Goal: Task Accomplishment & Management: Use online tool/utility

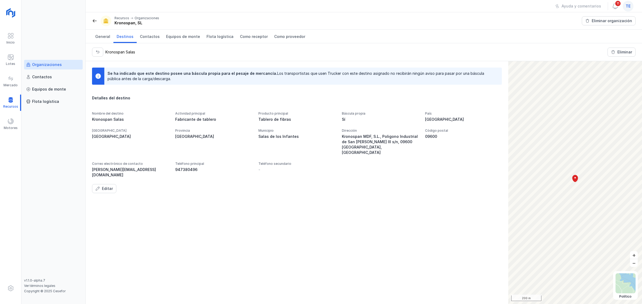
click at [628, 8] on span "te" at bounding box center [627, 5] width 5 height 5
click at [595, 70] on button "Cerrar sesión" at bounding box center [579, 68] width 98 height 9
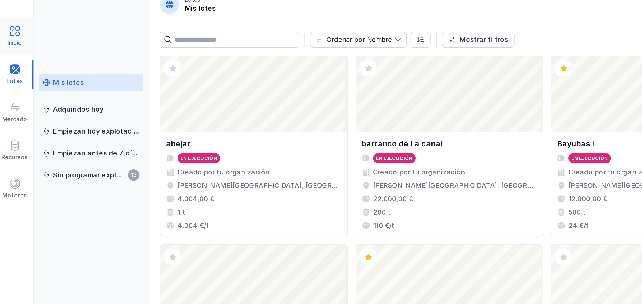
click at [13, 43] on div "Inicio" at bounding box center [10, 42] width 8 height 4
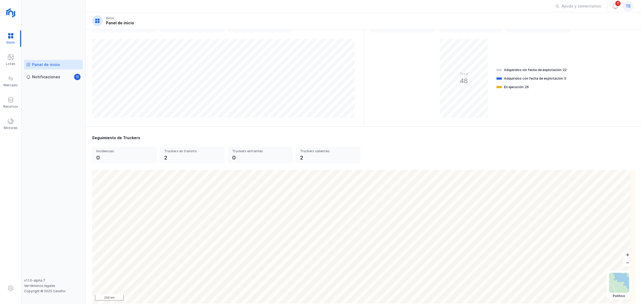
scroll to position [87, 0]
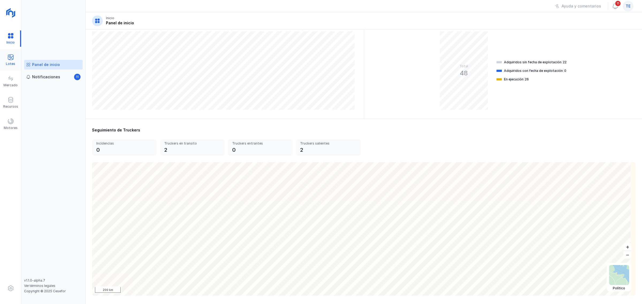
click at [13, 63] on div "Lotes" at bounding box center [10, 64] width 9 height 4
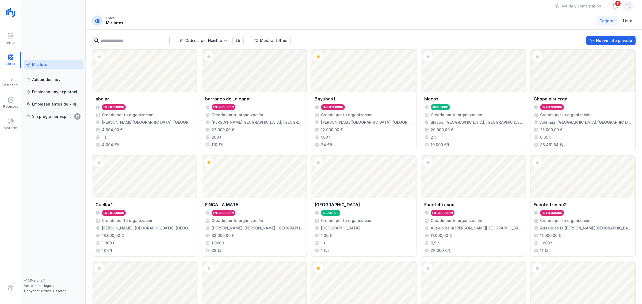
click at [35, 69] on link "Mis lotes" at bounding box center [53, 65] width 59 height 10
click at [50, 63] on div "Mis lotes" at bounding box center [53, 64] width 54 height 5
click at [618, 39] on div "Nuevo lote privado" at bounding box center [614, 40] width 36 height 5
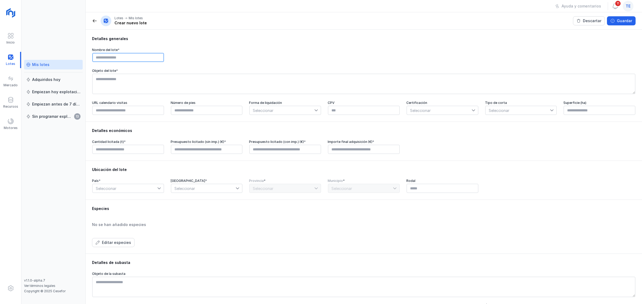
click at [107, 60] on input "text" at bounding box center [128, 57] width 72 height 9
type input "******"
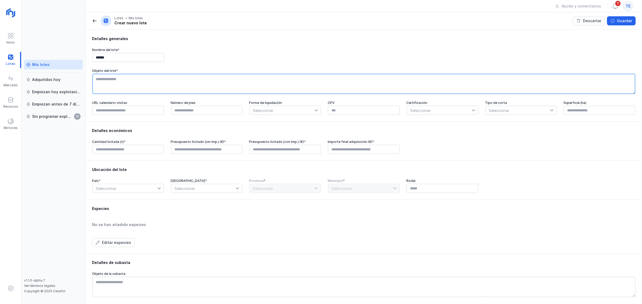
click at [122, 80] on textarea at bounding box center [363, 84] width 543 height 20
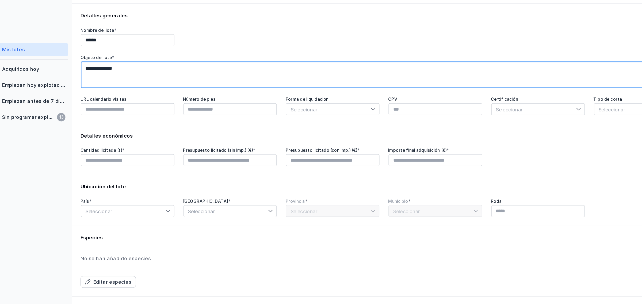
type textarea "**********"
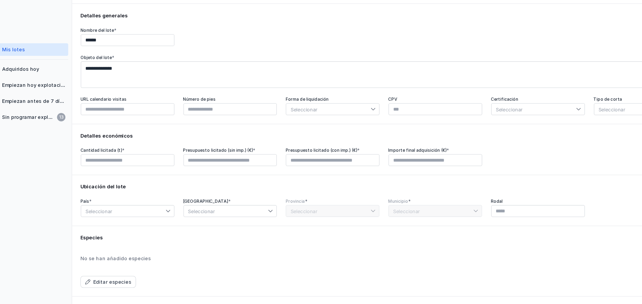
click at [271, 113] on span "Seleccionar" at bounding box center [281, 110] width 65 height 9
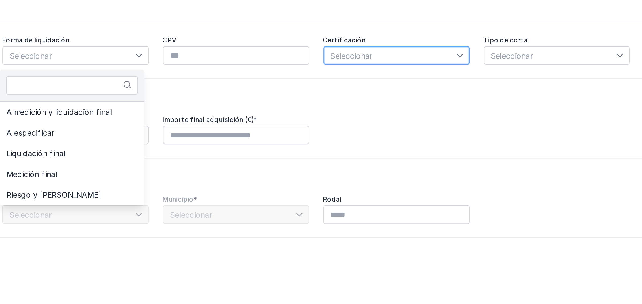
click at [419, 114] on span "Seleccionar" at bounding box center [439, 110] width 65 height 9
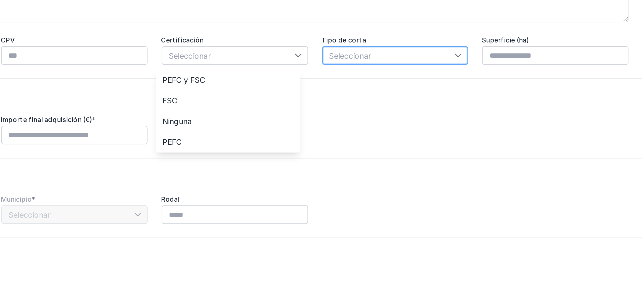
click at [498, 115] on span "Seleccionar" at bounding box center [517, 110] width 65 height 9
click at [513, 112] on span "Seleccionar" at bounding box center [517, 110] width 65 height 9
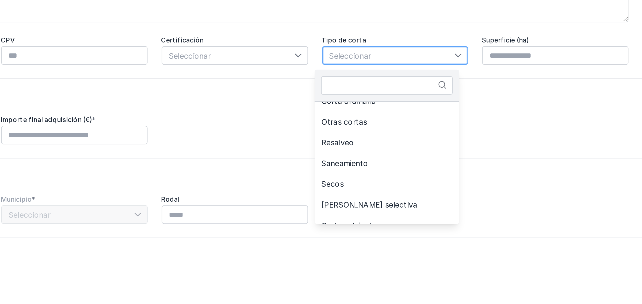
scroll to position [105, 0]
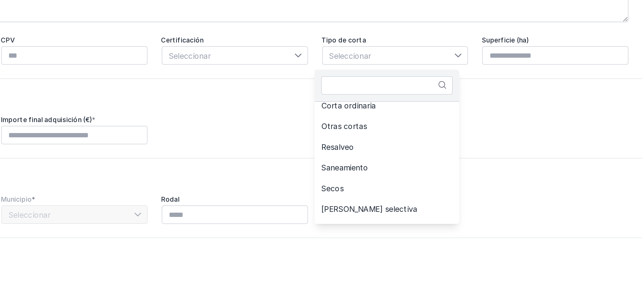
click at [564, 140] on div "Detalles económicos Cantidad licitada (t) * Presupuesto licitado (sin imp.) (€)…" at bounding box center [364, 141] width 556 height 39
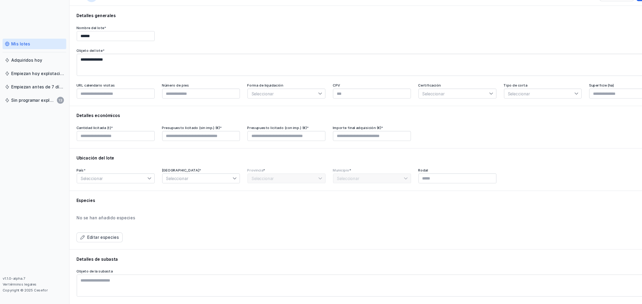
scroll to position [0, 0]
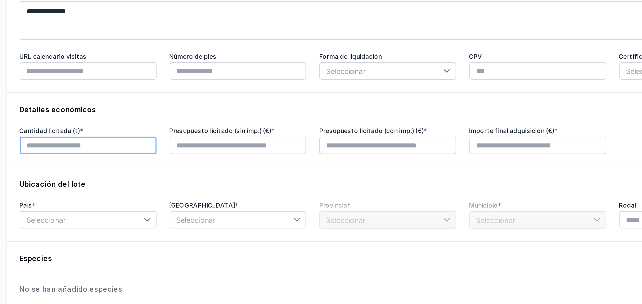
click at [126, 153] on input "text" at bounding box center [128, 149] width 72 height 9
type input "******"
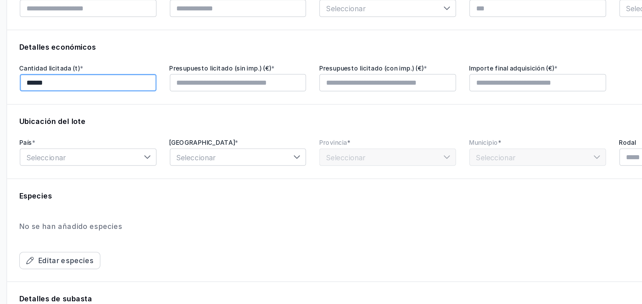
scroll to position [34, 0]
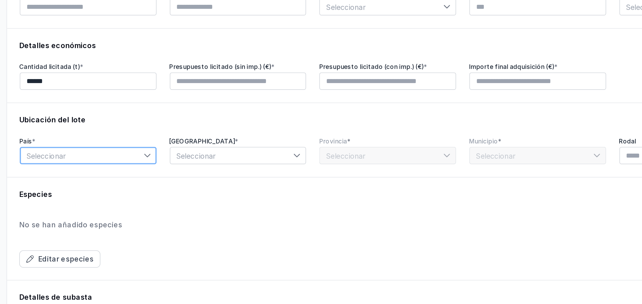
click at [122, 157] on span "Seleccionar" at bounding box center [124, 155] width 65 height 9
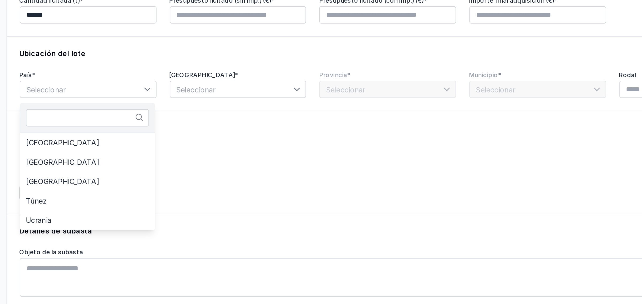
click at [196, 181] on div "Especies No se han añadido especies Editar especies" at bounding box center [363, 192] width 543 height 41
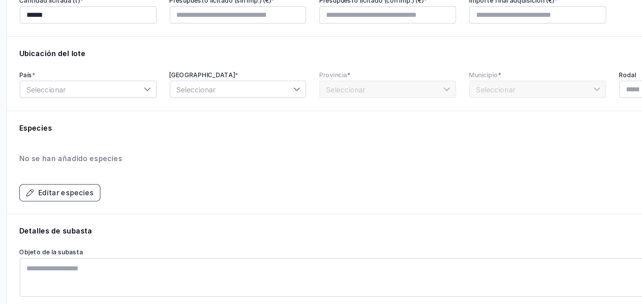
click at [123, 212] on div "Editar especies" at bounding box center [116, 208] width 29 height 5
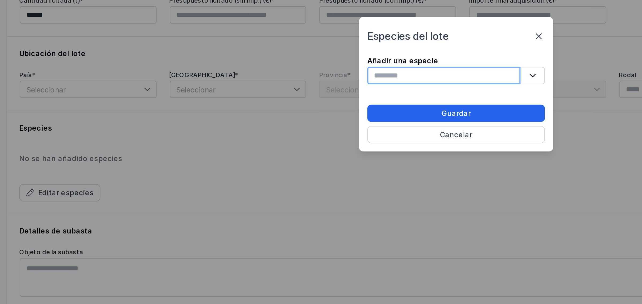
click at [300, 144] on input "text" at bounding box center [314, 147] width 80 height 9
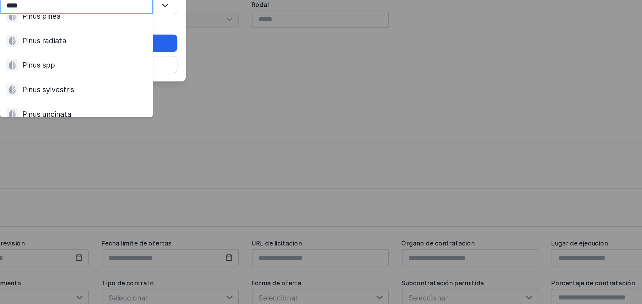
scroll to position [83, 0]
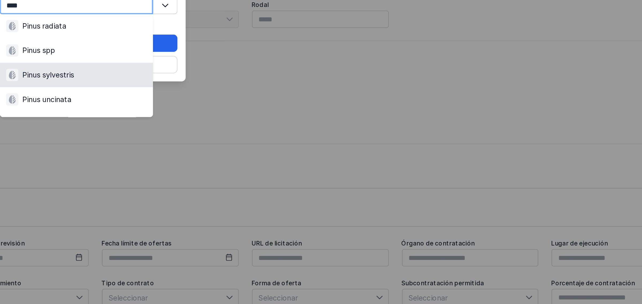
type input "****"
click at [386, 190] on div "Especies del lote Añadir una especie **** 10 results are available Guardar Canc…" at bounding box center [321, 152] width 642 height 304
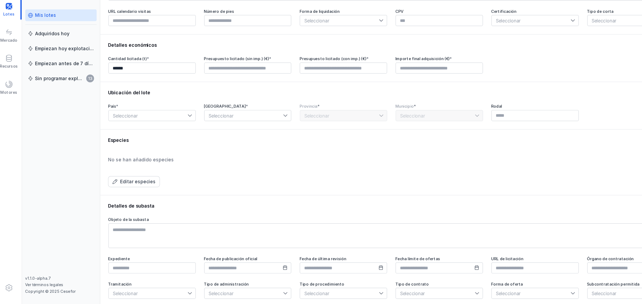
scroll to position [46, 0]
click at [121, 199] on div "Editar especies" at bounding box center [116, 201] width 29 height 5
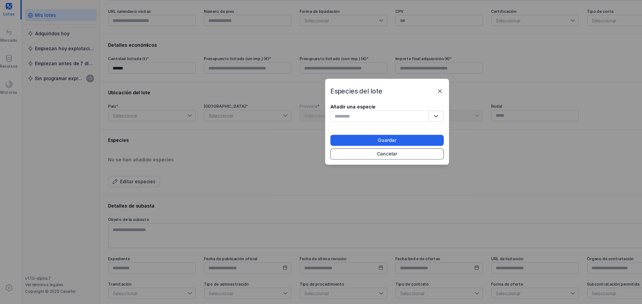
click at [323, 179] on div "Cancelar" at bounding box center [321, 178] width 17 height 5
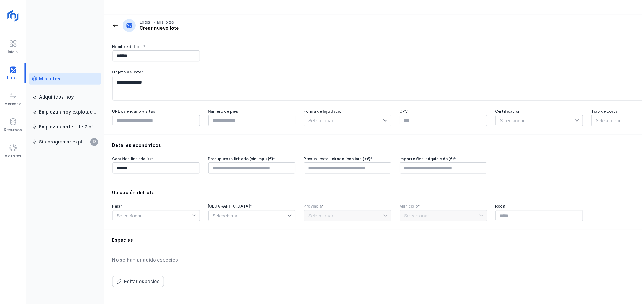
scroll to position [0, 0]
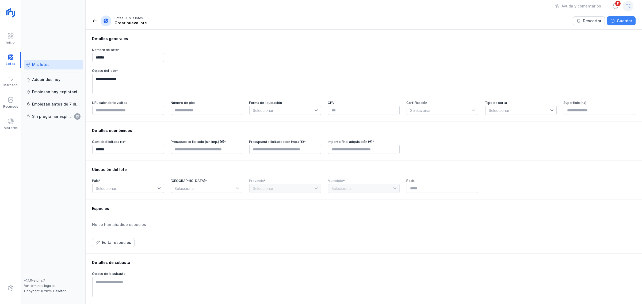
click at [619, 24] on button "Guardar" at bounding box center [621, 20] width 29 height 9
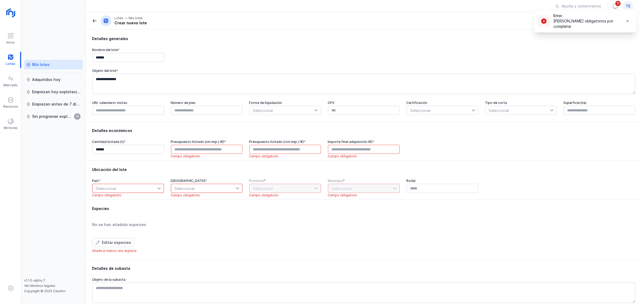
click at [43, 64] on div "Mis lotes" at bounding box center [40, 64] width 17 height 5
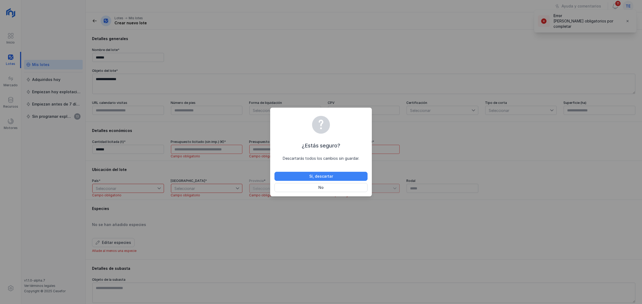
click at [337, 179] on button "Sí, descartar" at bounding box center [320, 176] width 93 height 9
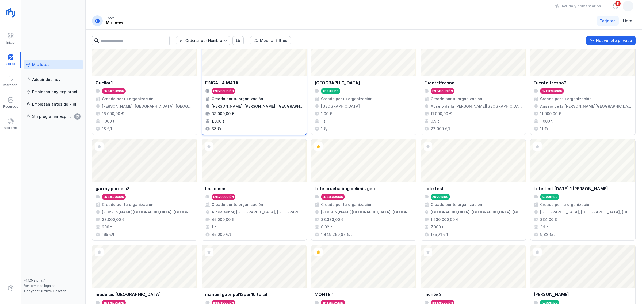
scroll to position [134, 0]
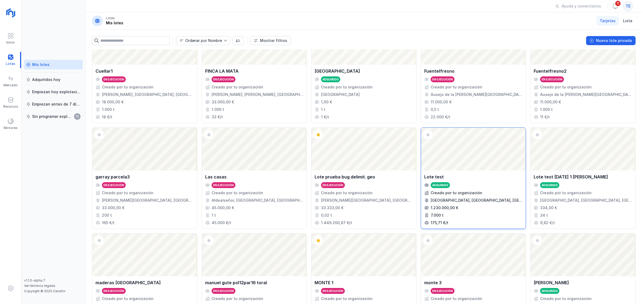
click at [452, 155] on div "Abrir lote" at bounding box center [473, 149] width 105 height 43
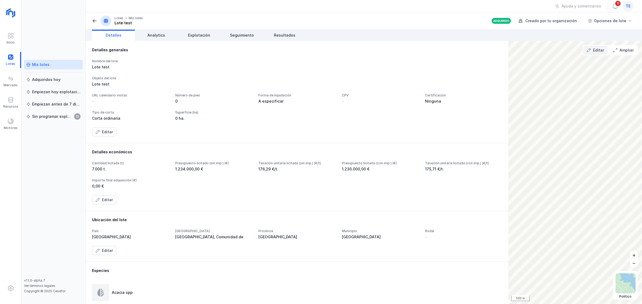
click at [594, 50] on div "Editar" at bounding box center [598, 50] width 11 height 5
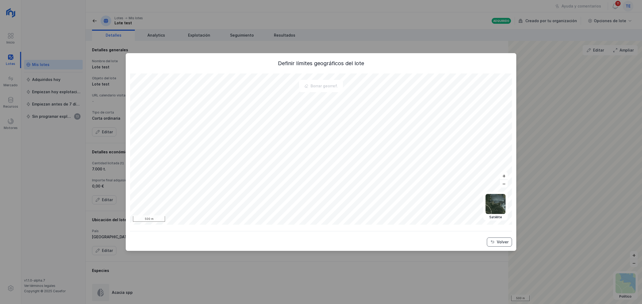
click at [499, 246] on button "Volver" at bounding box center [499, 242] width 25 height 9
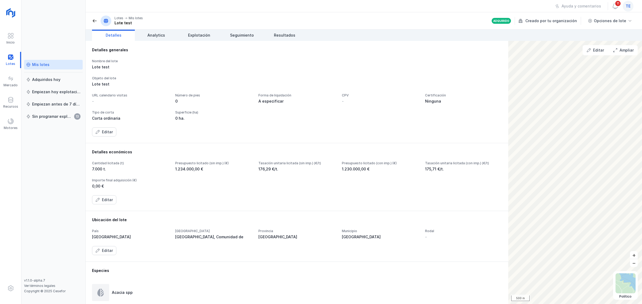
click at [44, 63] on div "Mis lotes" at bounding box center [40, 64] width 17 height 5
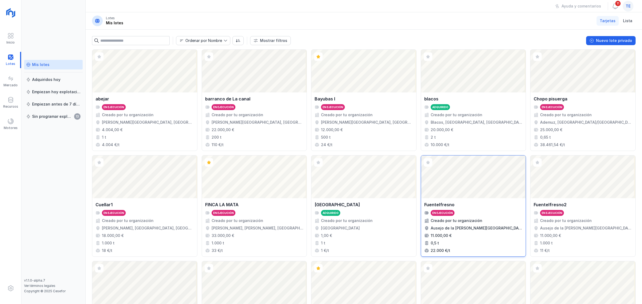
click at [475, 180] on div "Abrir lote" at bounding box center [473, 177] width 105 height 43
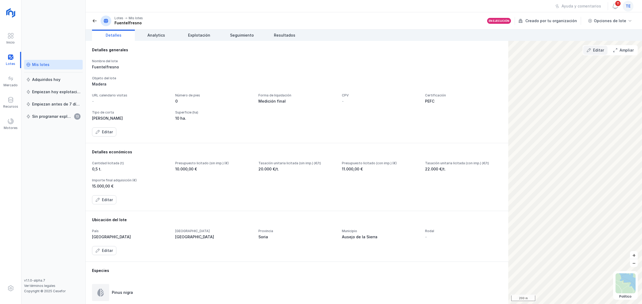
click at [593, 50] on div "Editar" at bounding box center [598, 50] width 11 height 5
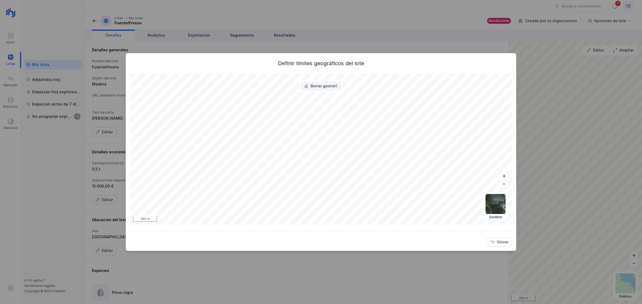
click at [316, 86] on div "Borrar georref." at bounding box center [323, 85] width 27 height 5
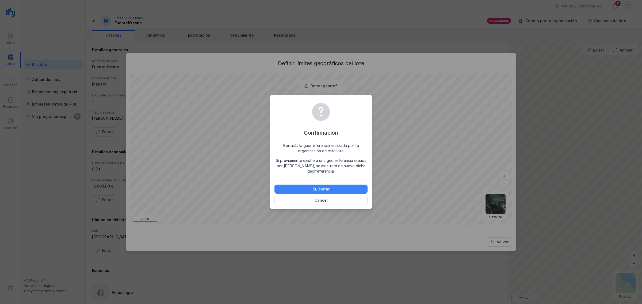
click at [333, 189] on button "Sí, borrar" at bounding box center [320, 189] width 93 height 9
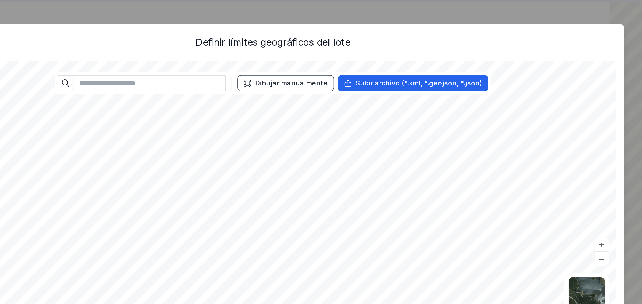
click at [326, 85] on div "Dibujar manualmente" at bounding box center [331, 85] width 40 height 5
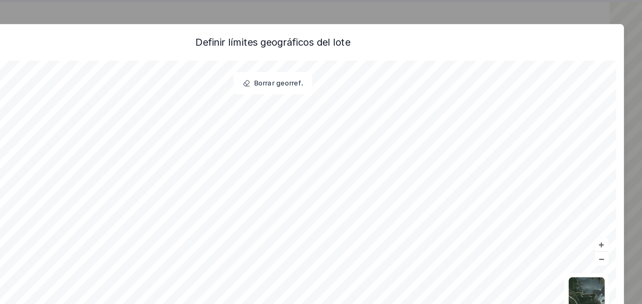
drag, startPoint x: 340, startPoint y: 91, endPoint x: 415, endPoint y: 47, distance: 87.4
click at [415, 45] on div "Definir límites geográficos del lote Borrar georref. Político Topográfico Satél…" at bounding box center [321, 152] width 642 height 304
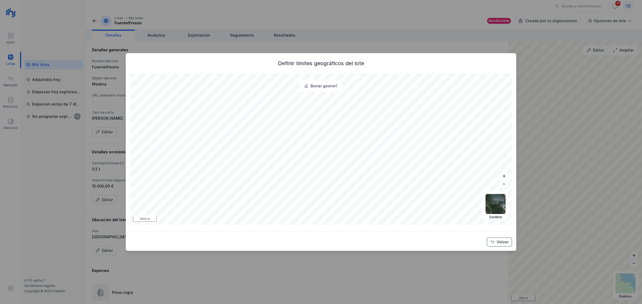
click at [507, 240] on div "Volver" at bounding box center [502, 242] width 12 height 5
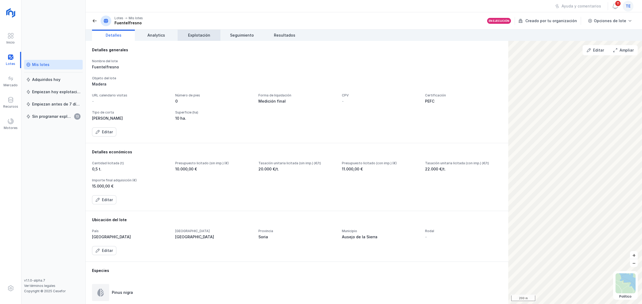
click at [194, 37] on span "Explotación" at bounding box center [199, 35] width 22 height 5
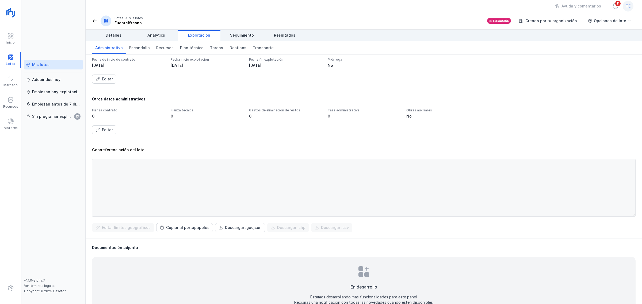
scroll to position [67, 0]
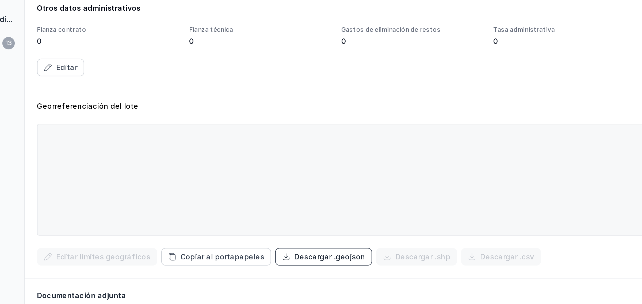
click at [239, 229] on div "Descargar .geojson" at bounding box center [243, 226] width 37 height 5
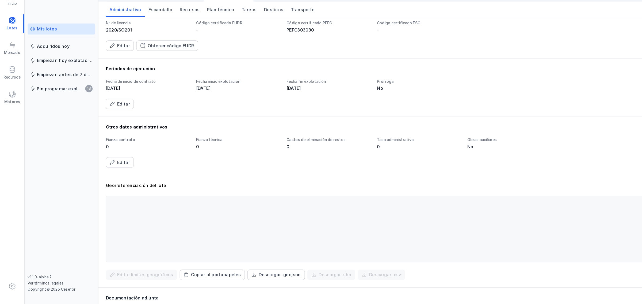
scroll to position [0, 0]
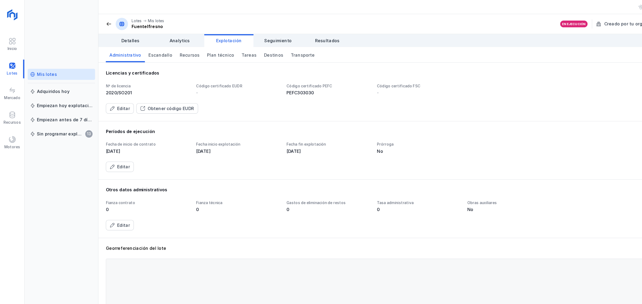
click at [50, 65] on div "Mis lotes" at bounding box center [53, 64] width 54 height 5
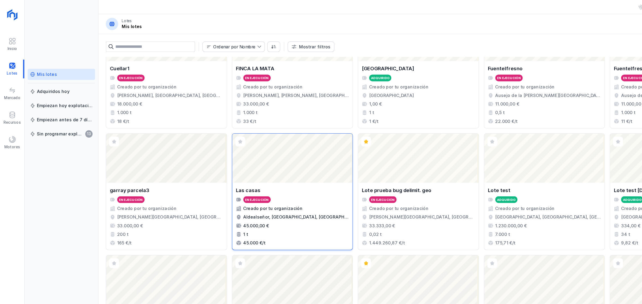
scroll to position [189, 0]
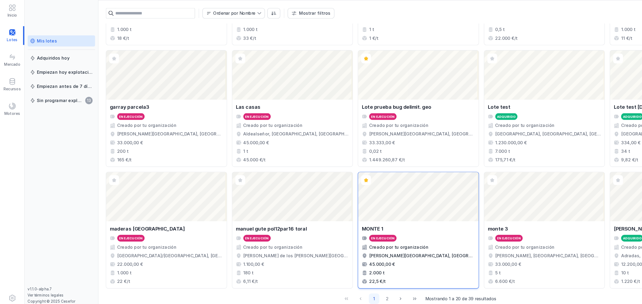
click at [342, 192] on div "Abrir lote" at bounding box center [363, 200] width 105 height 43
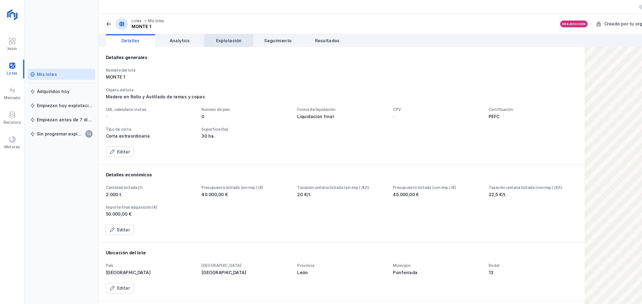
click at [202, 33] on span "Explotación" at bounding box center [199, 35] width 22 height 5
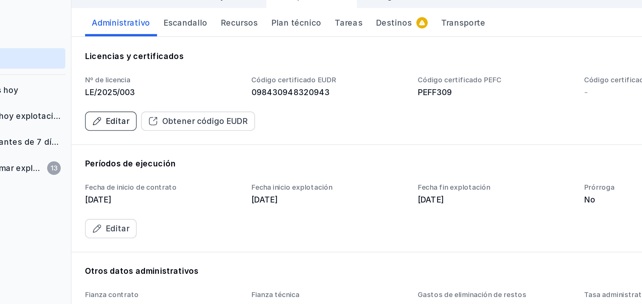
click at [111, 96] on div "Editar" at bounding box center [107, 94] width 11 height 5
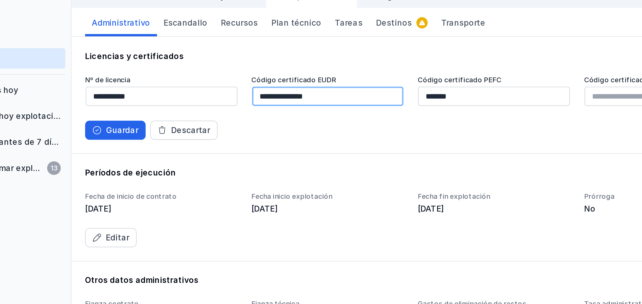
click at [216, 85] on input "**********" at bounding box center [207, 82] width 72 height 9
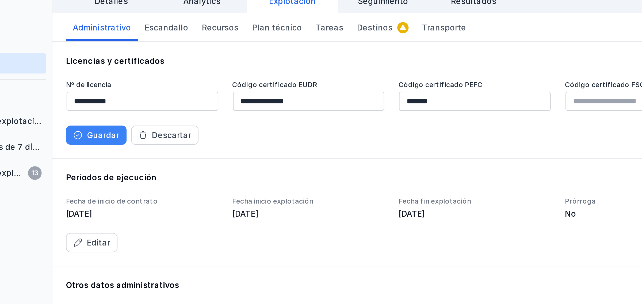
click at [108, 99] on div "Guardar" at bounding box center [109, 98] width 15 height 5
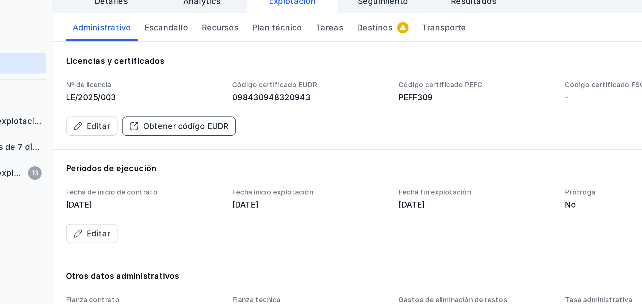
click at [148, 95] on div "Obtener código EUDR" at bounding box center [148, 94] width 40 height 5
click at [149, 95] on div "Obtener código EUDR" at bounding box center [148, 94] width 40 height 5
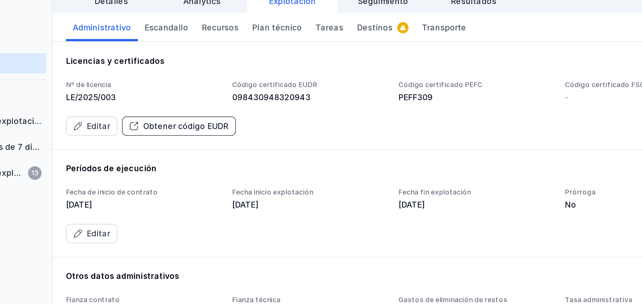
click at [149, 95] on div "Obtener código EUDR" at bounding box center [148, 94] width 40 height 5
click at [149, 94] on div "Obtener código EUDR" at bounding box center [148, 94] width 40 height 5
drag, startPoint x: 155, startPoint y: 94, endPoint x: 177, endPoint y: 86, distance: 23.4
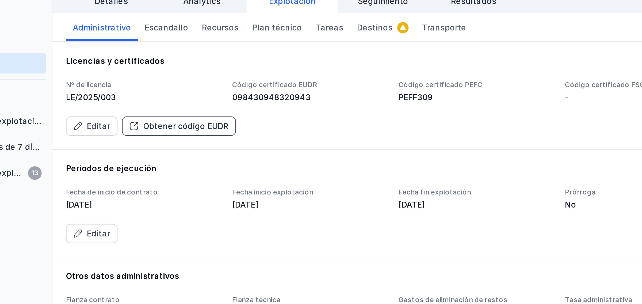
click at [155, 94] on div "Obtener código EUDR" at bounding box center [148, 94] width 40 height 5
click at [159, 96] on div "Obtener código EUDR" at bounding box center [148, 94] width 40 height 5
click at [158, 96] on div "Obtener código EUDR" at bounding box center [148, 94] width 40 height 5
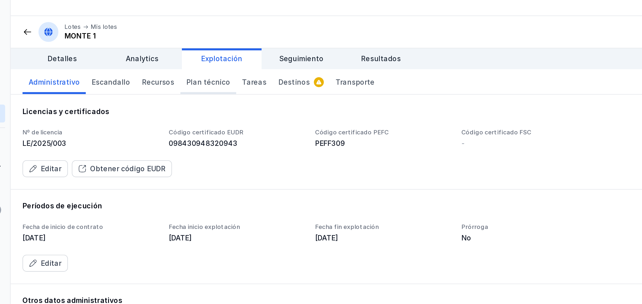
click at [190, 52] on link "Plan técnico" at bounding box center [192, 47] width 30 height 13
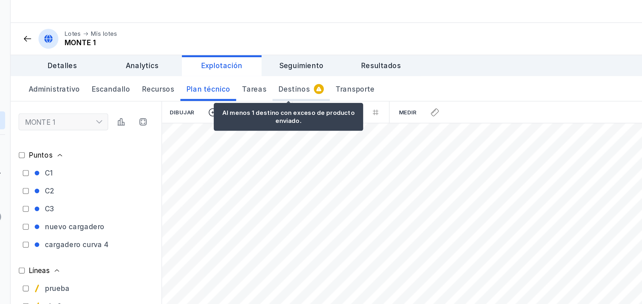
click at [229, 48] on span "Destinos" at bounding box center [237, 47] width 17 height 5
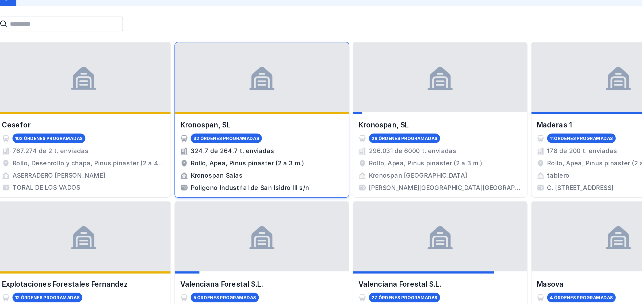
click at [287, 131] on div at bounding box center [254, 116] width 106 height 43
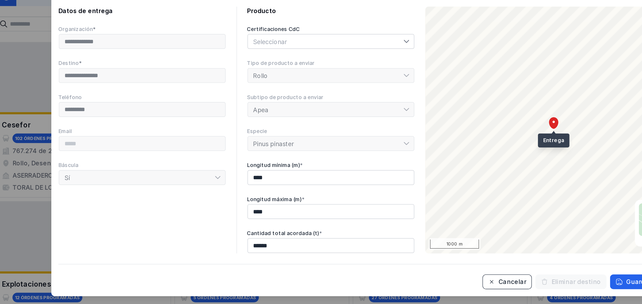
click at [406, 244] on div "Cancelar" at bounding box center [407, 242] width 17 height 5
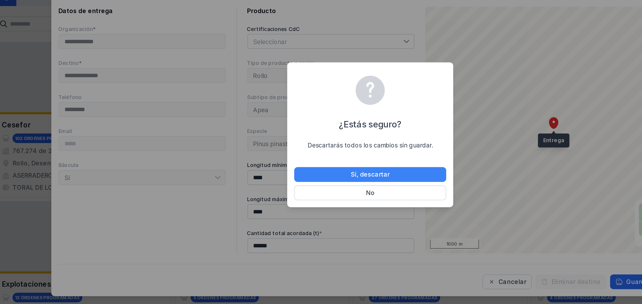
click at [329, 178] on div "Sí, descartar" at bounding box center [321, 176] width 24 height 5
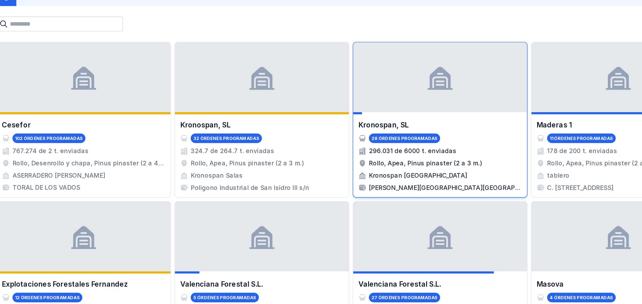
click at [347, 166] on div "Kronospan, SL 28 órdenes programadas 296.031 de 6000 t. enviadas Rollo, Apea, P…" at bounding box center [364, 165] width 100 height 44
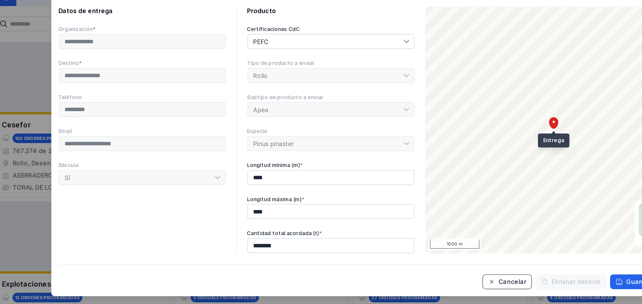
click at [416, 243] on div "Cancelar" at bounding box center [407, 242] width 17 height 5
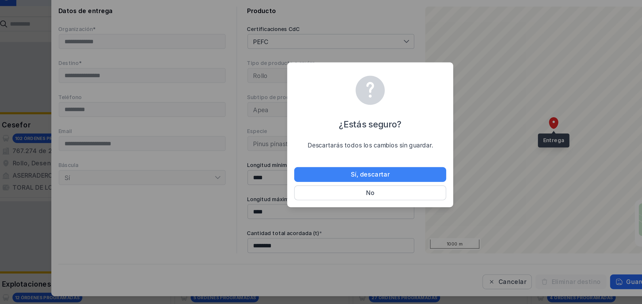
click at [344, 176] on button "Sí, descartar" at bounding box center [320, 176] width 93 height 9
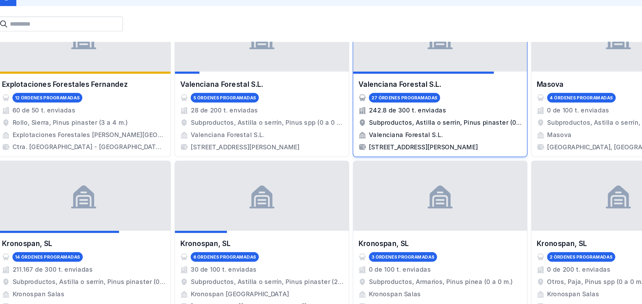
scroll to position [186, 0]
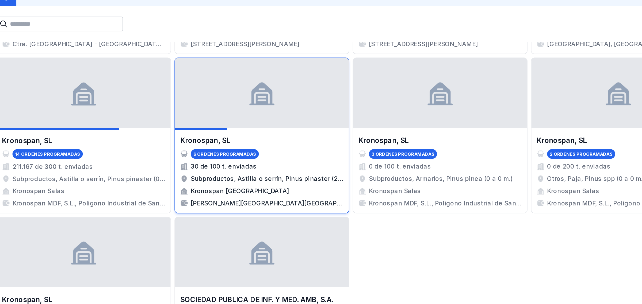
click at [245, 179] on div "Subproductos, Astilla o serrín, Pinus pinaster (2 a 6 m.)" at bounding box center [258, 178] width 94 height 5
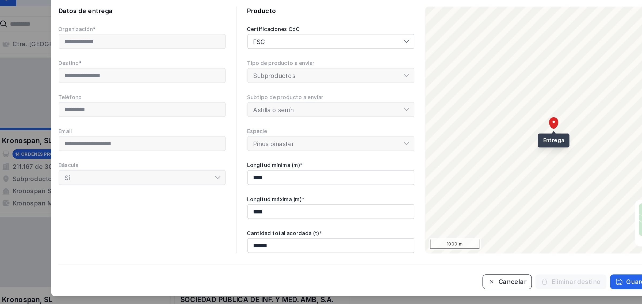
click at [411, 243] on div "Cancelar" at bounding box center [407, 242] width 17 height 5
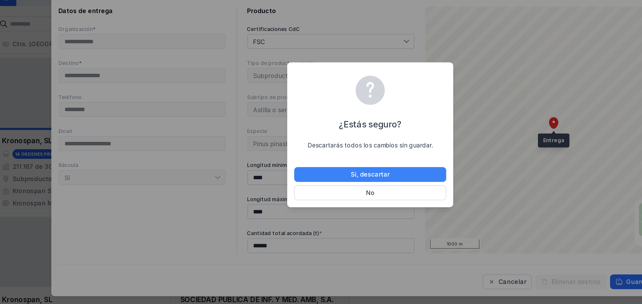
click at [314, 175] on div "Sí, descartar" at bounding box center [321, 176] width 24 height 5
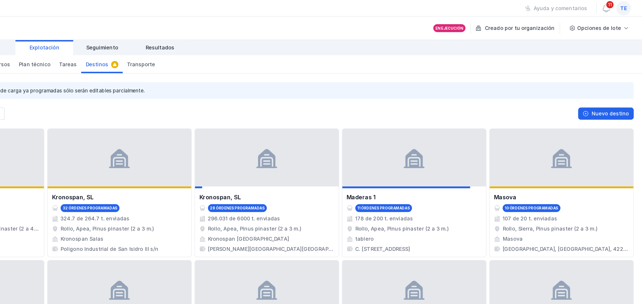
scroll to position [0, 0]
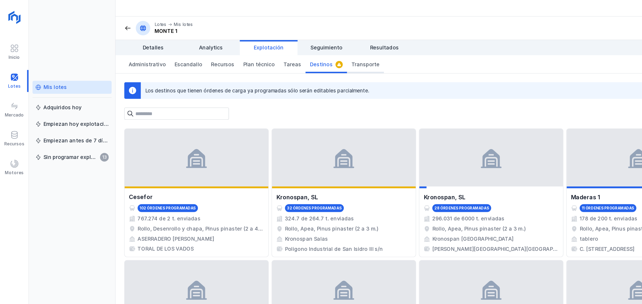
click at [260, 45] on link "Transporte" at bounding box center [270, 47] width 27 height 13
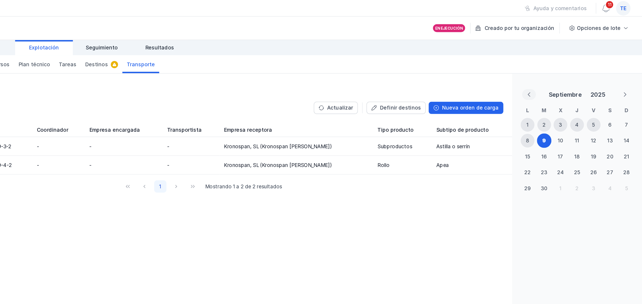
click at [557, 70] on icon "Previous Month" at bounding box center [558, 69] width 2 height 3
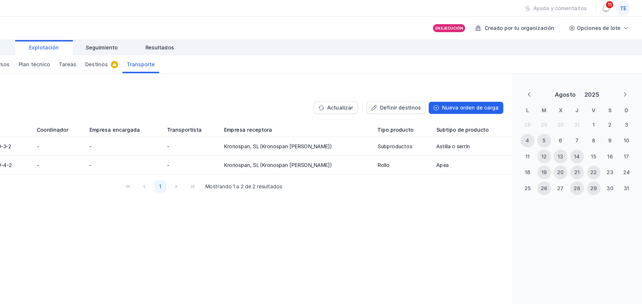
drag, startPoint x: 577, startPoint y: 116, endPoint x: 575, endPoint y: 102, distance: 14.1
click at [575, 102] on tbody "28 29 30 31 1 2 3 4 5 6 7 8 9 10 11 12 13 14 15 16 17 18 19 20 21 22 23 24 25 2…" at bounding box center [594, 116] width 86 height 59
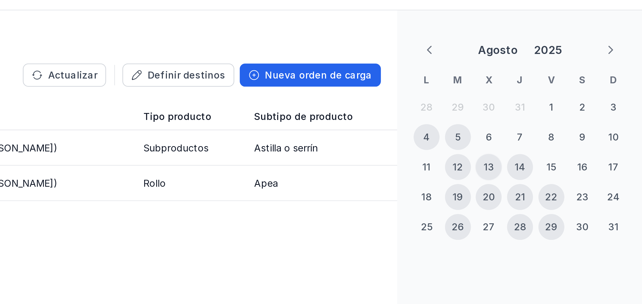
click at [579, 115] on div "13" at bounding box center [581, 115] width 4 height 5
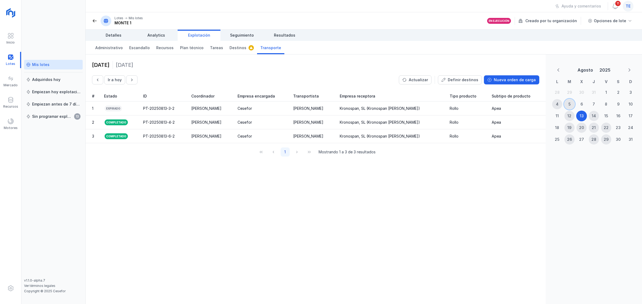
click at [566, 102] on div "5" at bounding box center [569, 104] width 10 height 10
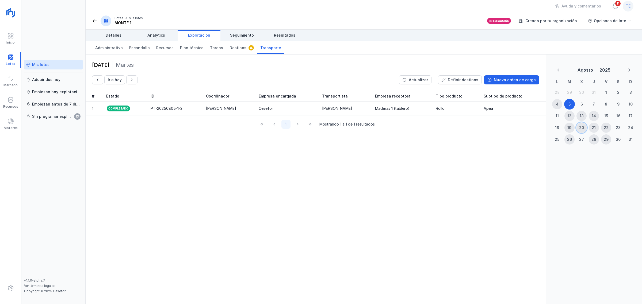
click at [581, 126] on div "20" at bounding box center [581, 127] width 5 height 5
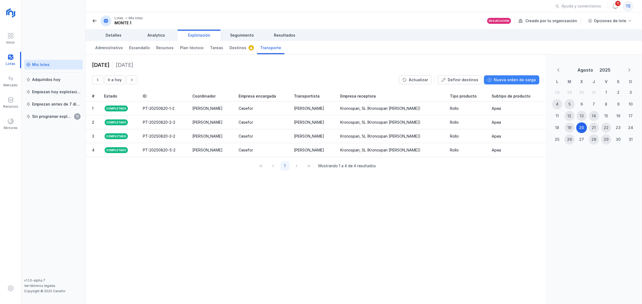
click at [500, 79] on div "Nueva orden de carga" at bounding box center [515, 79] width 42 height 5
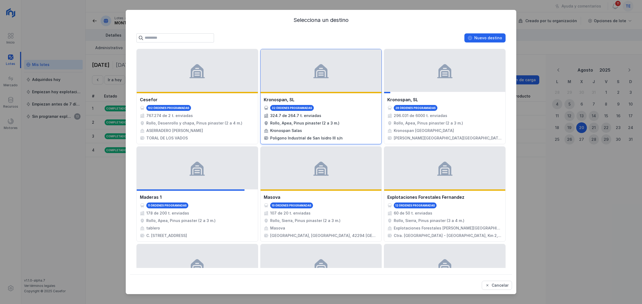
scroll to position [33, 0]
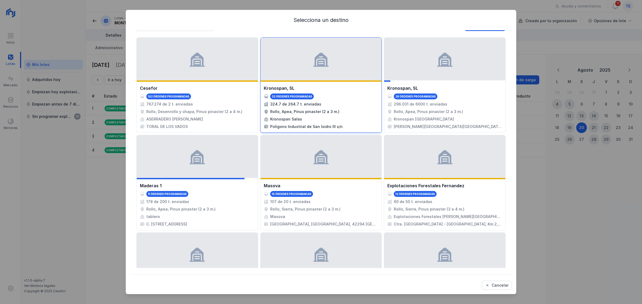
click at [350, 107] on div "324.7 de 264.7 t. enviadas" at bounding box center [321, 104] width 115 height 5
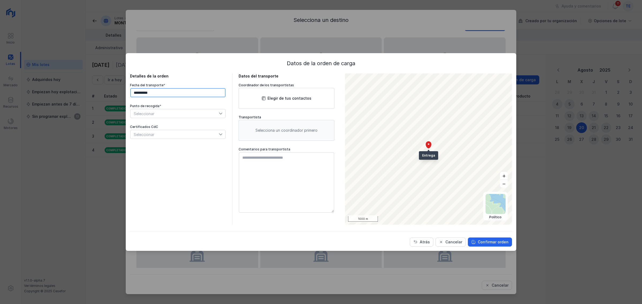
click at [182, 94] on input "**********" at bounding box center [177, 92] width 95 height 9
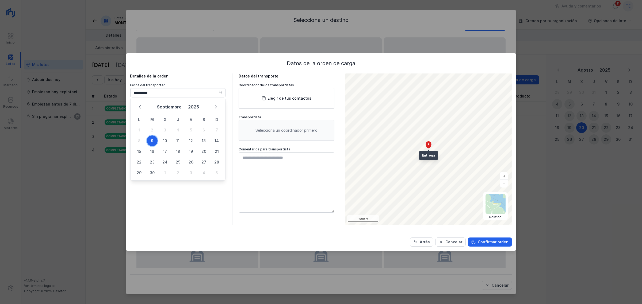
click at [153, 139] on span "9" at bounding box center [152, 141] width 11 height 11
click at [174, 115] on span "Seleccionar" at bounding box center [174, 113] width 88 height 9
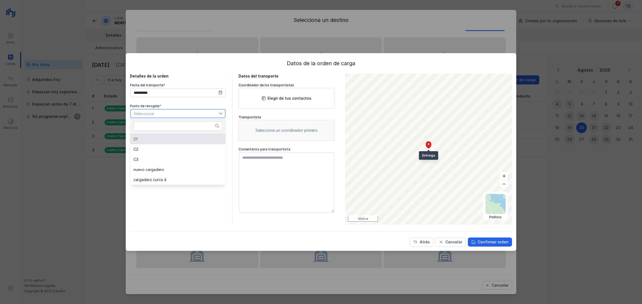
click at [171, 142] on li "C1" at bounding box center [177, 139] width 95 height 10
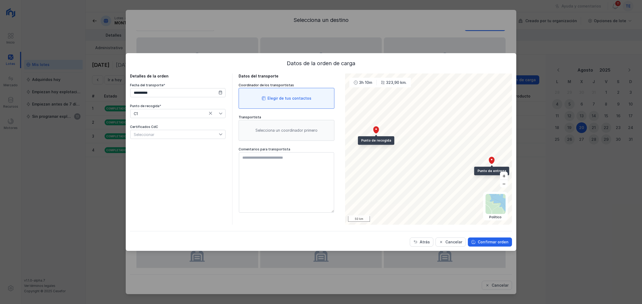
click at [302, 105] on div "Elegir de tus contactos" at bounding box center [286, 98] width 96 height 21
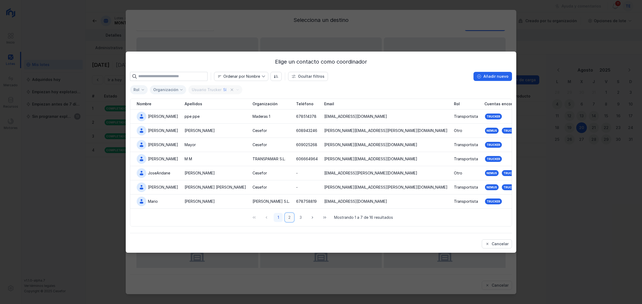
click at [290, 218] on button "2" at bounding box center [289, 217] width 9 height 9
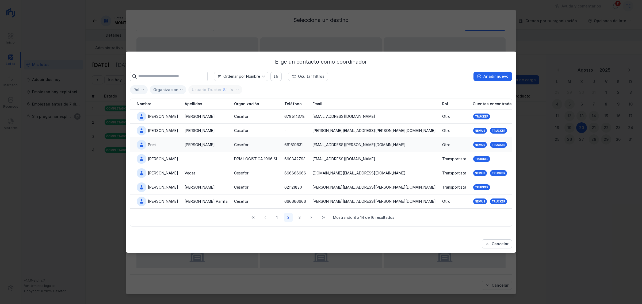
click at [203, 148] on td "Martín" at bounding box center [205, 145] width 49 height 14
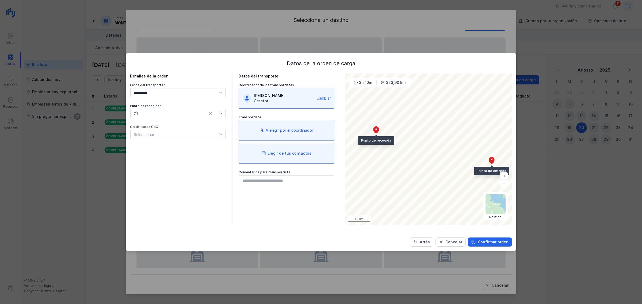
click at [298, 156] on div "Elegir de tus contactos" at bounding box center [289, 153] width 44 height 5
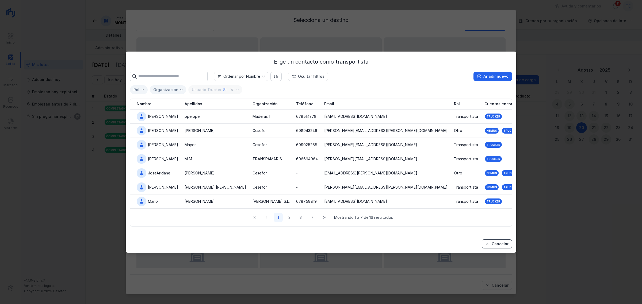
click at [506, 245] on div "Cancelar" at bounding box center [499, 243] width 17 height 5
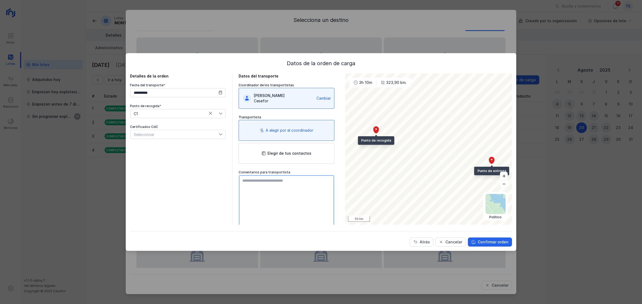
click at [279, 194] on textarea at bounding box center [286, 205] width 95 height 60
type textarea "**********"
click at [498, 245] on div "Confirmar orden" at bounding box center [492, 242] width 31 height 5
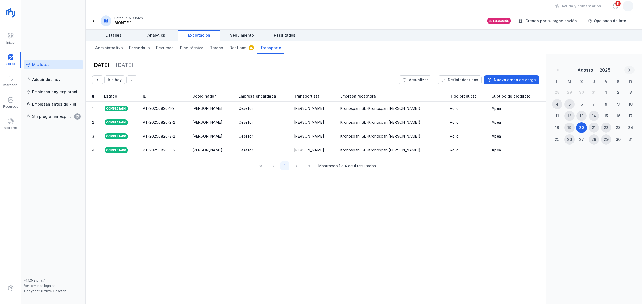
click at [630, 68] on icon "Next Month" at bounding box center [629, 70] width 4 height 4
click at [571, 105] on div "9" at bounding box center [569, 104] width 10 height 10
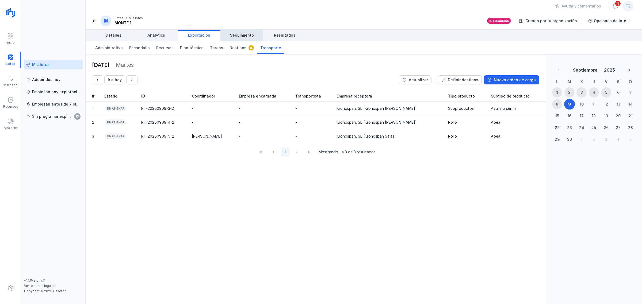
click at [243, 36] on span "Seguimiento" at bounding box center [242, 35] width 24 height 5
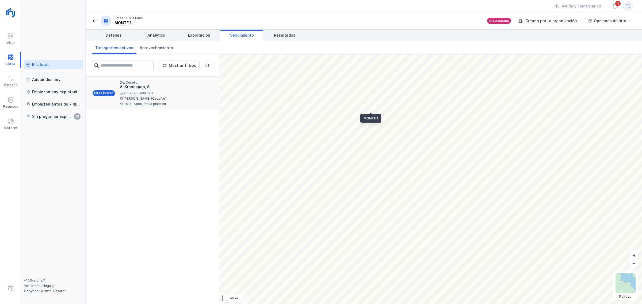
click at [136, 92] on div "PT-20250909-5-2" at bounding box center [164, 93] width 89 height 3
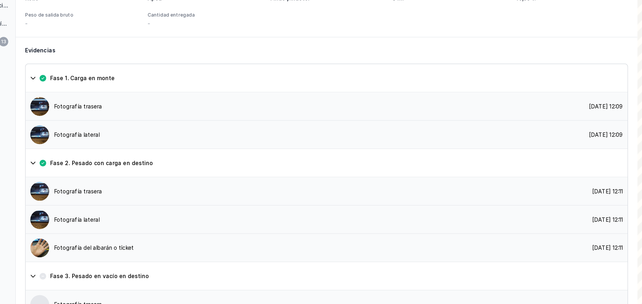
scroll to position [319, 0]
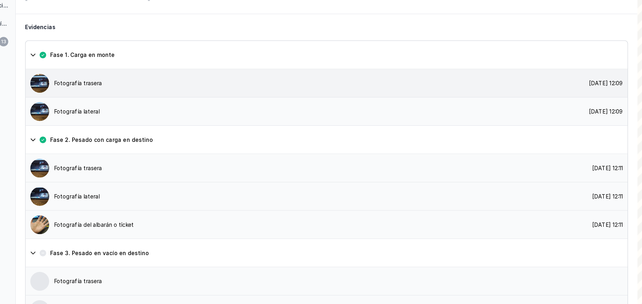
click at [131, 138] on div "Fotografía trasera" at bounding box center [118, 144] width 52 height 13
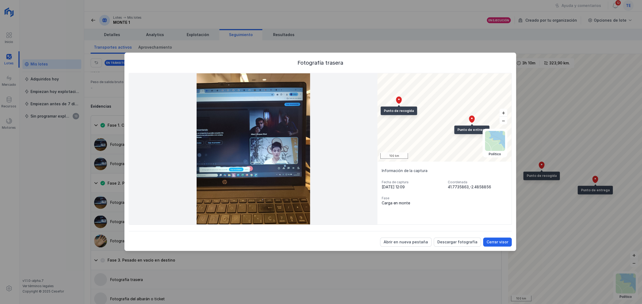
scroll to position [0, 0]
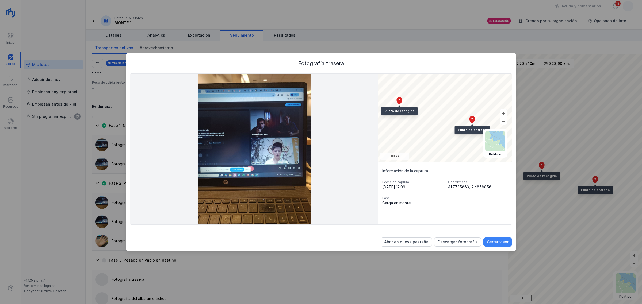
click at [499, 242] on div "Cerrar visor" at bounding box center [498, 242] width 22 height 5
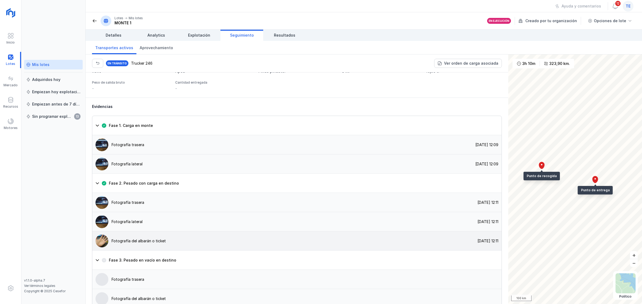
click at [124, 238] on div "Fotografía del albarán o ticket" at bounding box center [138, 240] width 54 height 5
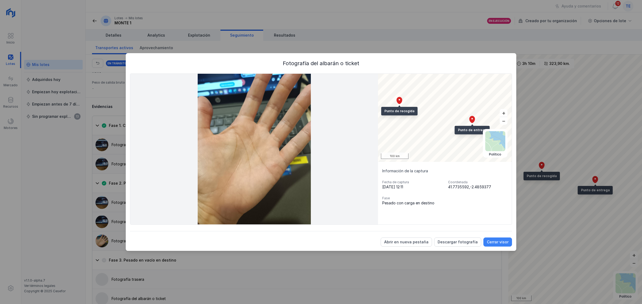
click at [500, 244] on div "Cerrar visor" at bounding box center [498, 242] width 22 height 5
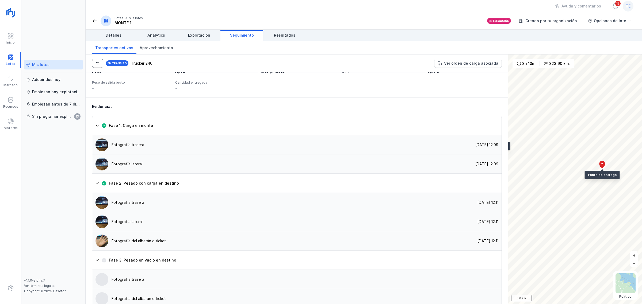
click at [100, 63] on button "button" at bounding box center [97, 63] width 11 height 9
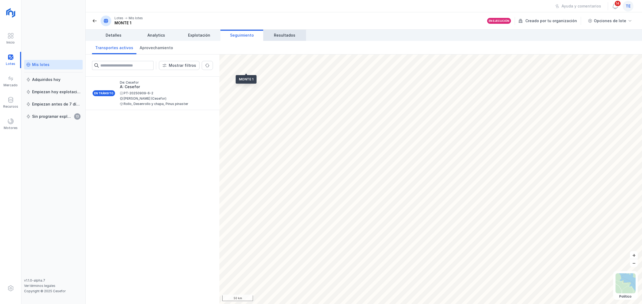
click at [291, 35] on span "Resultados" at bounding box center [284, 35] width 21 height 5
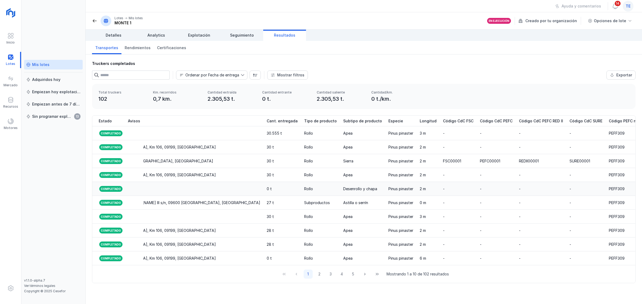
scroll to position [0, 499]
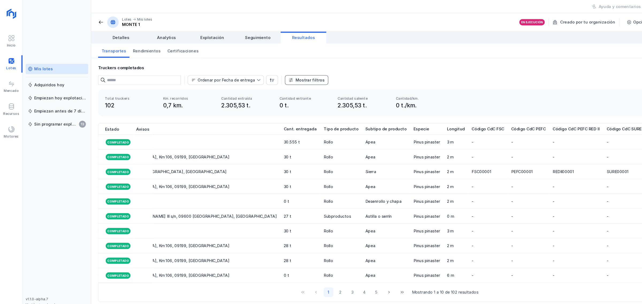
click at [292, 77] on div "Mostrar filtros" at bounding box center [290, 74] width 27 height 5
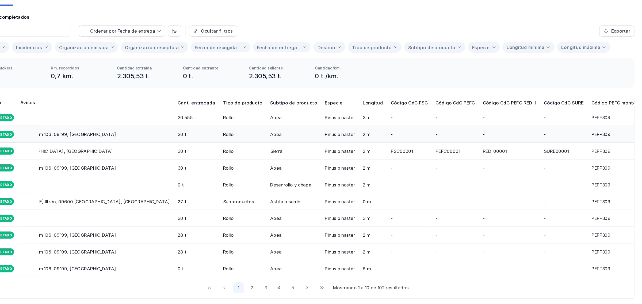
scroll to position [0, 0]
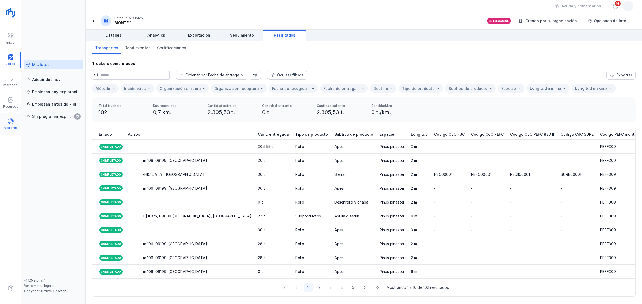
click at [10, 122] on span at bounding box center [10, 121] width 6 height 6
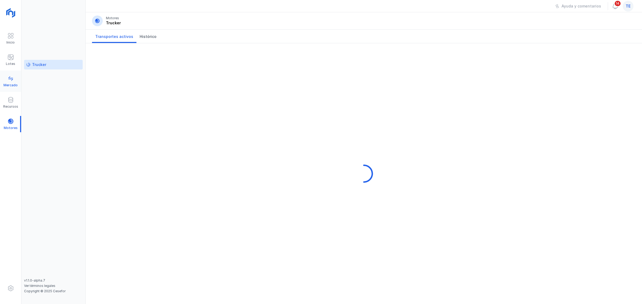
drag, startPoint x: 10, startPoint y: 81, endPoint x: 6, endPoint y: 78, distance: 4.8
click at [7, 67] on div "Inicio Lotes Mercado Recursos Motores" at bounding box center [10, 81] width 21 height 107
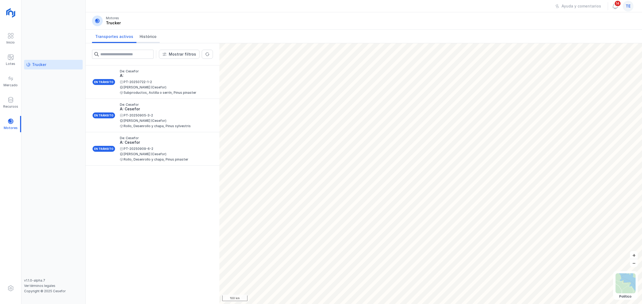
click at [144, 33] on link "Histórico" at bounding box center [147, 36] width 23 height 13
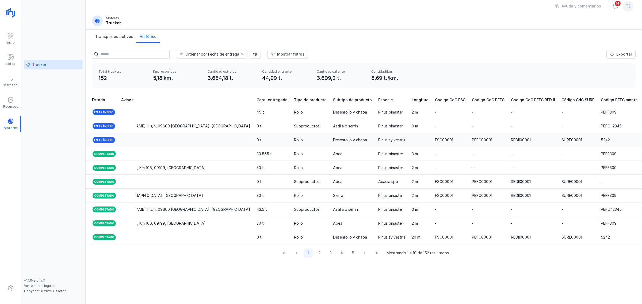
scroll to position [0, 512]
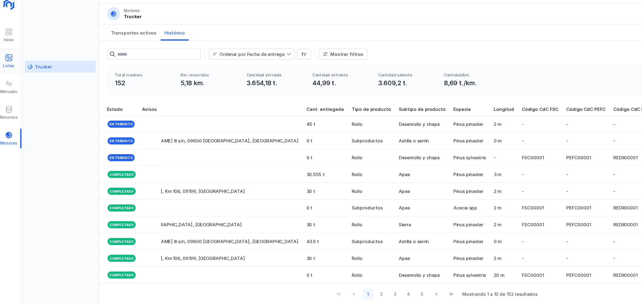
click at [9, 50] on div "Lotes" at bounding box center [10, 59] width 21 height 21
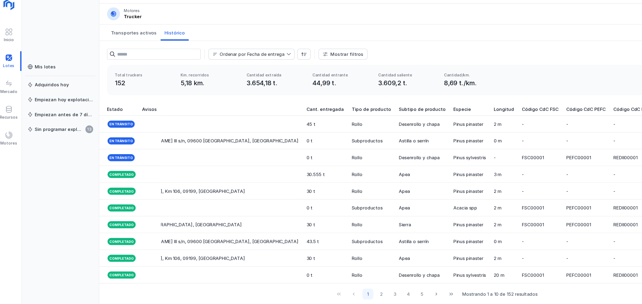
click at [44, 70] on div "Mis lotes Adquiridos hoy Empiezan hoy explotación Empiezan antes de 7 días Sin …" at bounding box center [53, 169] width 59 height 219
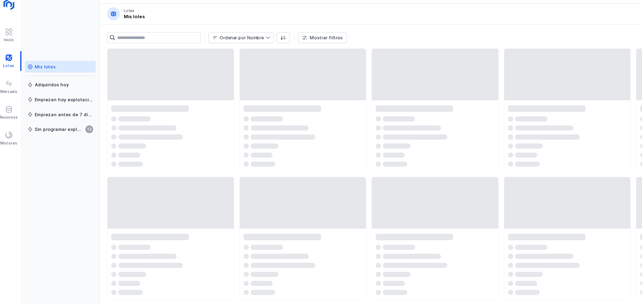
click at [45, 67] on div "Mis lotes" at bounding box center [40, 64] width 17 height 5
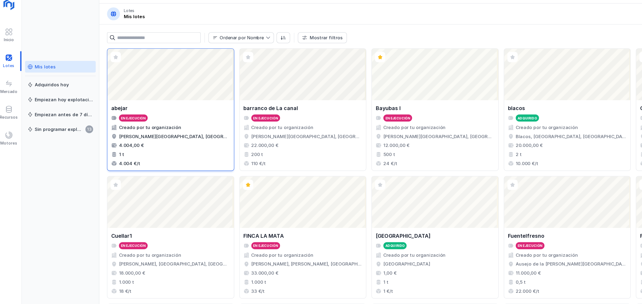
click at [141, 95] on div "abejar En ejecución Creado por tu organización Abejar, Soria, Castilla y León, …" at bounding box center [144, 121] width 105 height 58
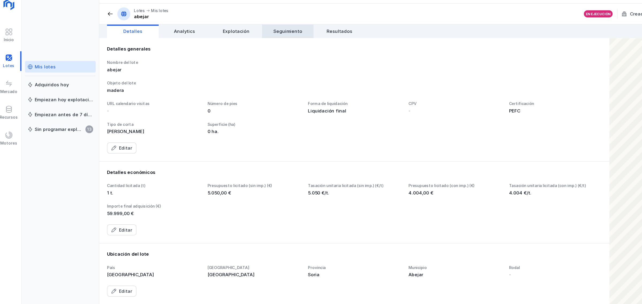
click at [240, 37] on span "Seguimiento" at bounding box center [242, 35] width 24 height 5
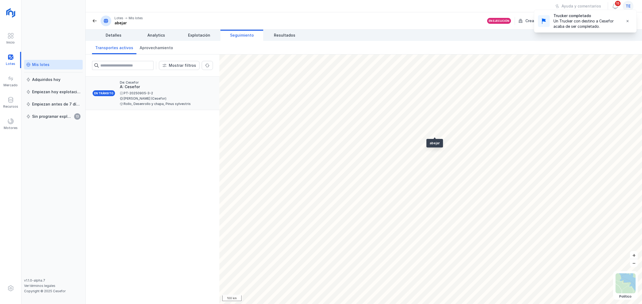
click at [151, 93] on div "PT-20250905-3-2" at bounding box center [164, 93] width 89 height 3
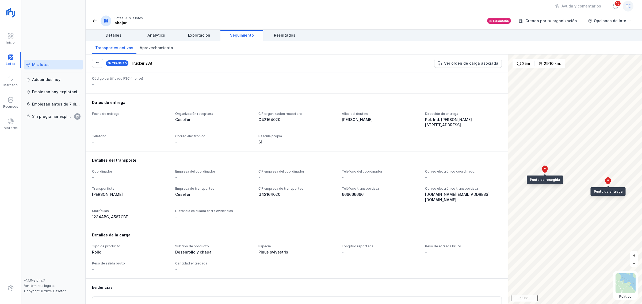
scroll to position [98, 0]
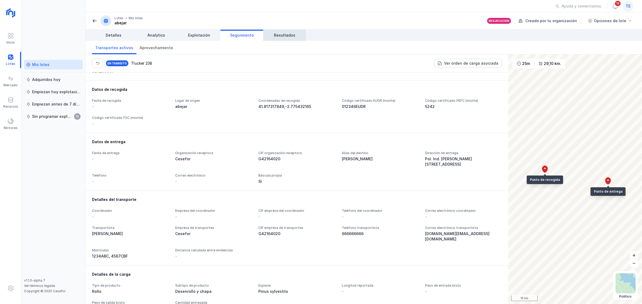
click at [277, 35] on span "Resultados" at bounding box center [284, 35] width 21 height 5
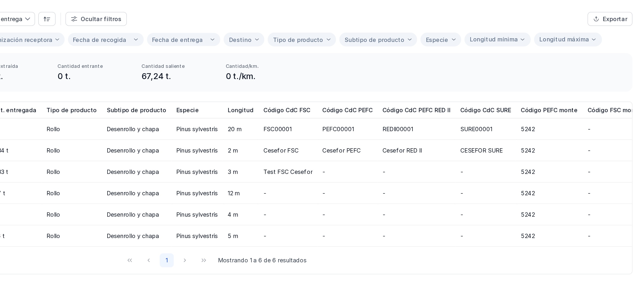
scroll to position [0, 392]
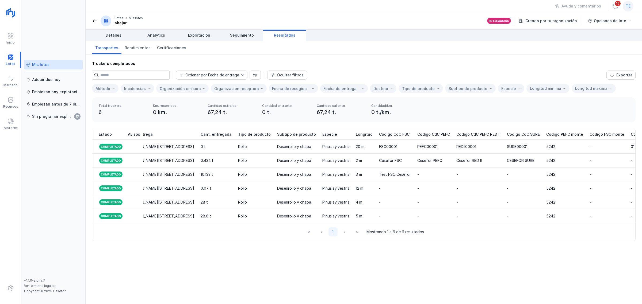
click at [40, 67] on div "Mis lotes" at bounding box center [40, 64] width 17 height 5
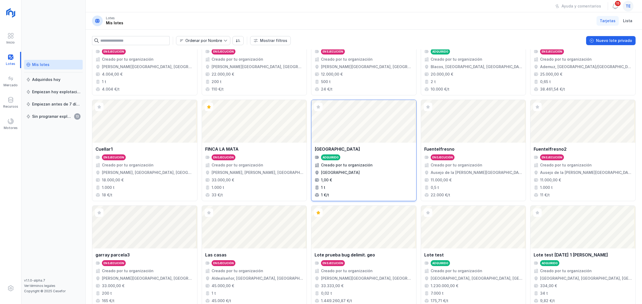
scroll to position [189, 0]
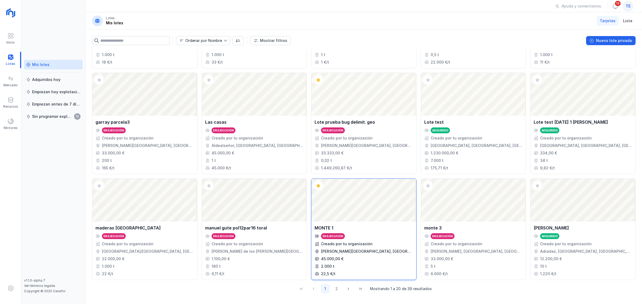
click at [376, 208] on div "Abrir lote" at bounding box center [363, 200] width 105 height 43
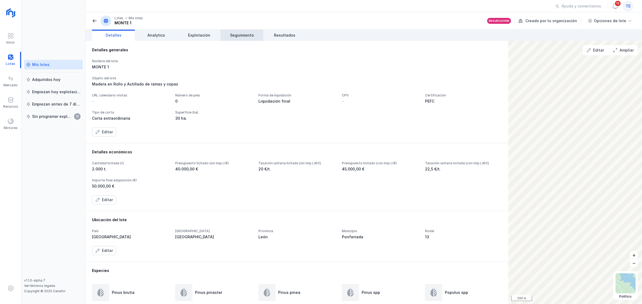
click at [244, 35] on span "Seguimiento" at bounding box center [242, 35] width 24 height 5
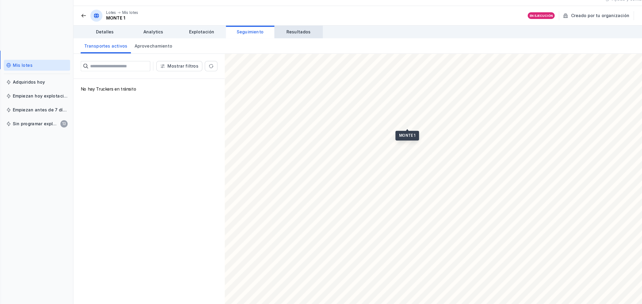
click at [291, 37] on span "Resultados" at bounding box center [284, 35] width 21 height 5
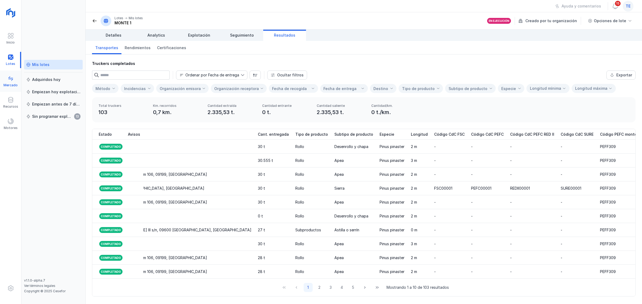
click at [11, 84] on div "Mercado" at bounding box center [10, 85] width 14 height 4
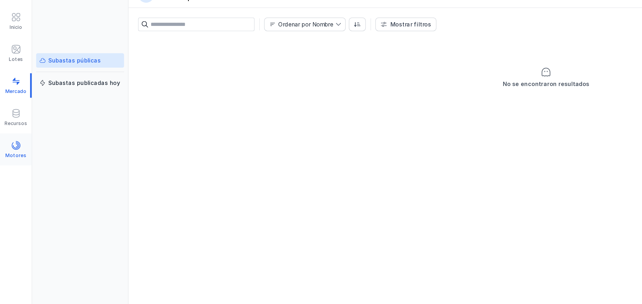
click at [11, 124] on span at bounding box center [10, 121] width 6 height 6
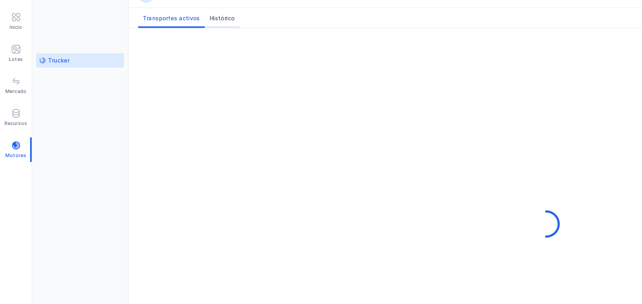
click at [150, 39] on span "Histórico" at bounding box center [148, 36] width 17 height 5
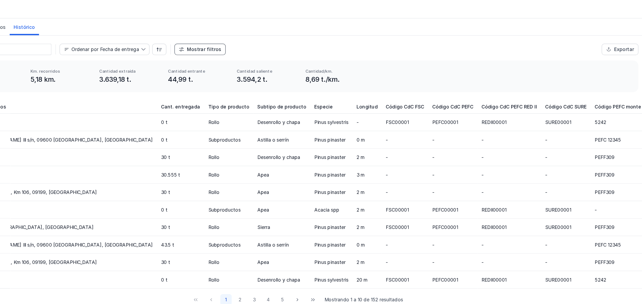
click at [297, 52] on div "Mostrar filtros" at bounding box center [290, 54] width 27 height 5
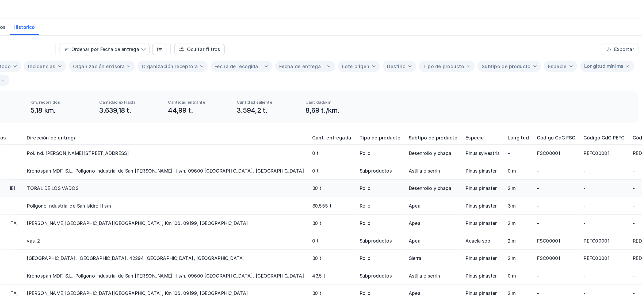
scroll to position [0, 393]
click at [623, 56] on div "Exportar" at bounding box center [624, 54] width 16 height 5
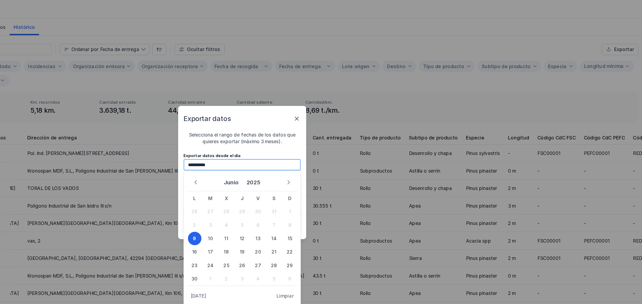
click at [308, 147] on input "**********" at bounding box center [320, 145] width 93 height 9
click at [357, 160] on icon "Next Month" at bounding box center [358, 160] width 4 height 4
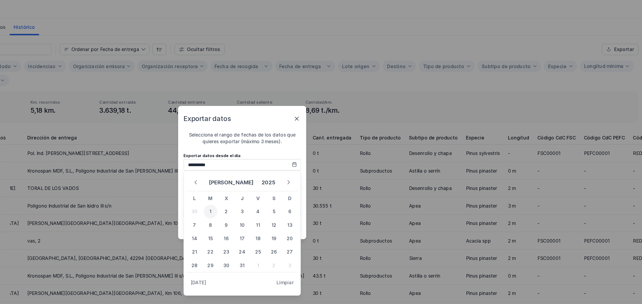
click at [294, 183] on span "1" at bounding box center [295, 183] width 11 height 11
type input "**********"
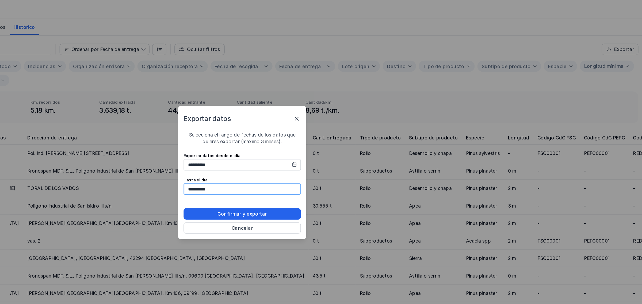
click at [310, 164] on input "**********" at bounding box center [320, 165] width 93 height 9
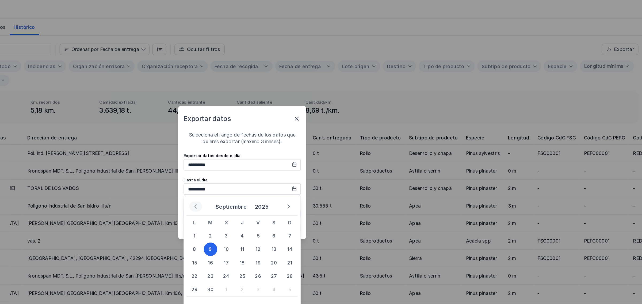
click at [283, 180] on icon "Previous Month" at bounding box center [284, 179] width 4 height 4
click at [284, 180] on icon "Previous Month" at bounding box center [284, 179] width 4 height 4
click at [319, 245] on span "31" at bounding box center [320, 245] width 11 height 11
type input "**********"
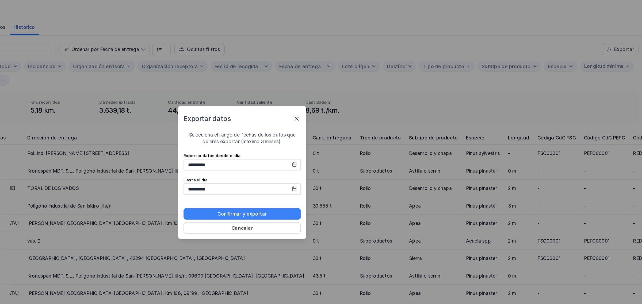
click at [340, 184] on button "Confirmar y exportar" at bounding box center [320, 184] width 93 height 9
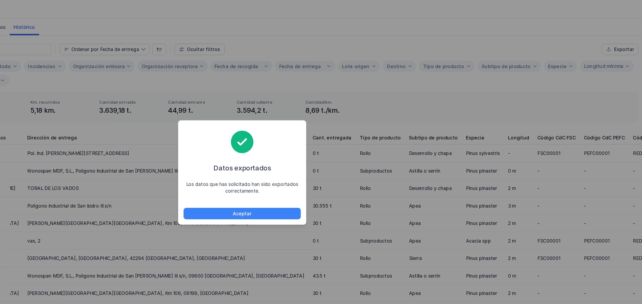
click at [341, 184] on button "Aceptar" at bounding box center [320, 184] width 93 height 9
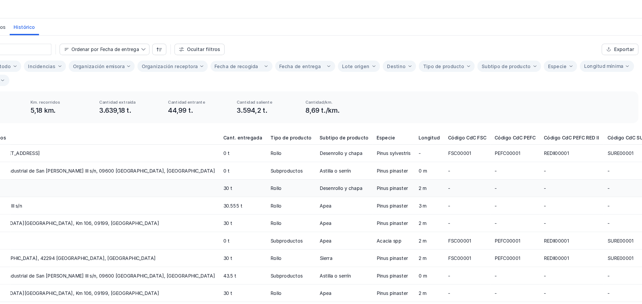
scroll to position [0, 513]
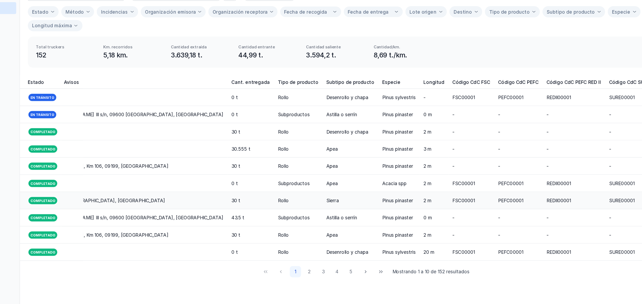
click at [294, 222] on div "Rollo" at bounding box center [310, 220] width 33 height 5
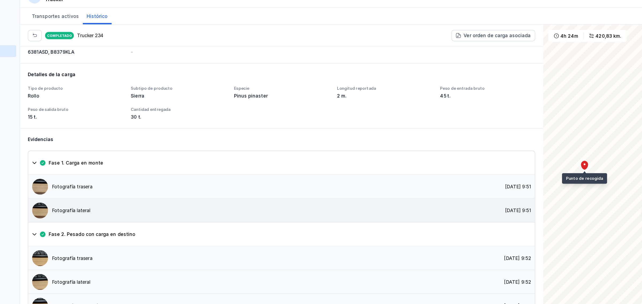
scroll to position [313, 0]
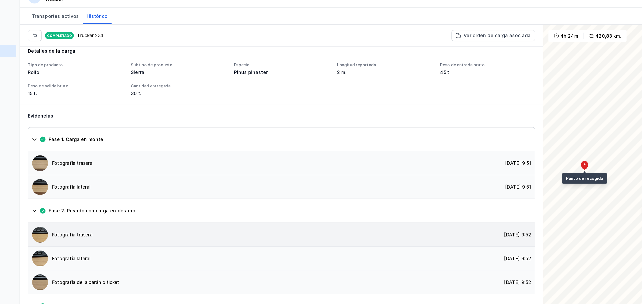
click at [178, 203] on div "Fotografía trasera 05/09/2025, 9:52" at bounding box center [296, 212] width 409 height 19
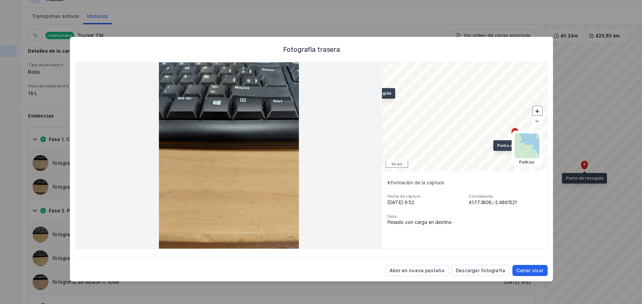
click at [503, 114] on button "+" at bounding box center [503, 113] width 8 height 8
click at [495, 244] on div "Cerrar visor" at bounding box center [498, 242] width 22 height 5
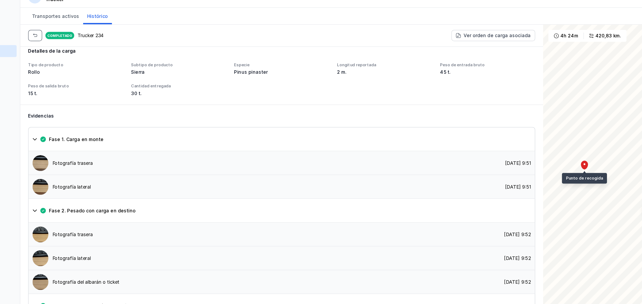
click at [98, 53] on span "button" at bounding box center [97, 52] width 4 height 4
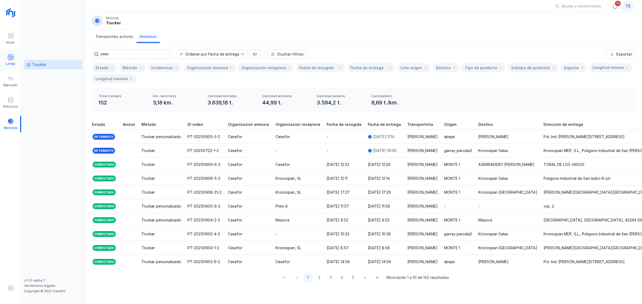
click at [10, 55] on span at bounding box center [10, 57] width 6 height 6
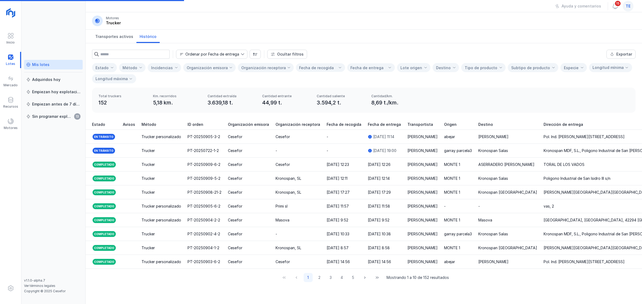
click at [49, 68] on link "Mis lotes" at bounding box center [53, 65] width 59 height 10
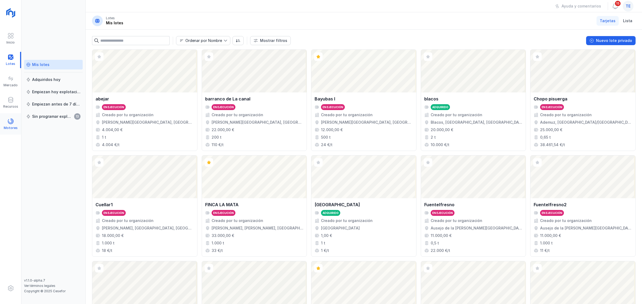
click at [7, 124] on span at bounding box center [10, 121] width 6 height 6
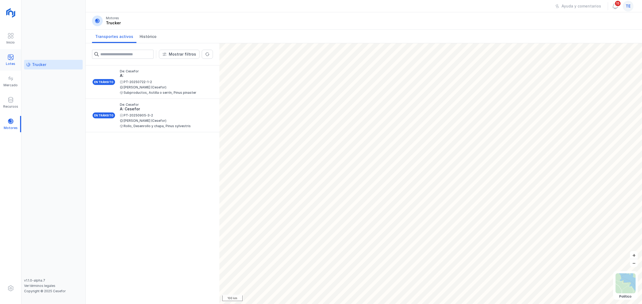
click at [8, 59] on span at bounding box center [10, 57] width 6 height 6
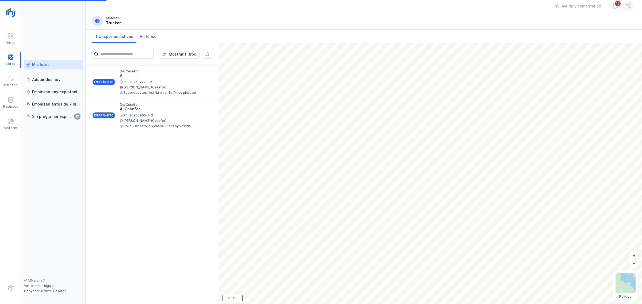
click at [39, 60] on link "Mis lotes" at bounding box center [53, 65] width 59 height 10
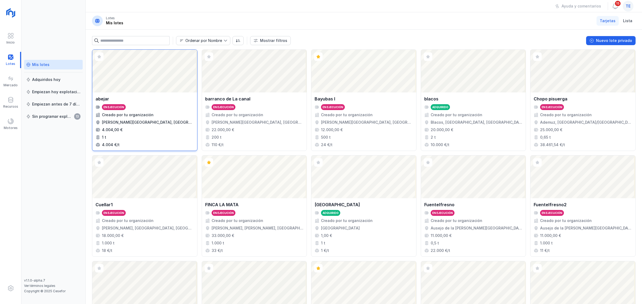
click at [153, 86] on div "Abrir lote" at bounding box center [144, 71] width 105 height 43
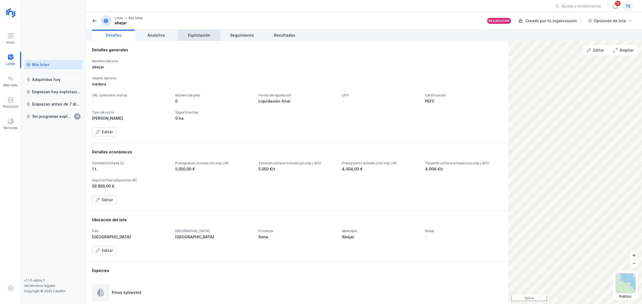
click at [199, 35] on span "Explotación" at bounding box center [199, 35] width 22 height 5
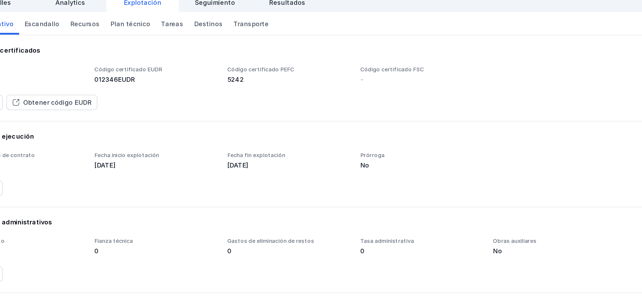
scroll to position [1, 0]
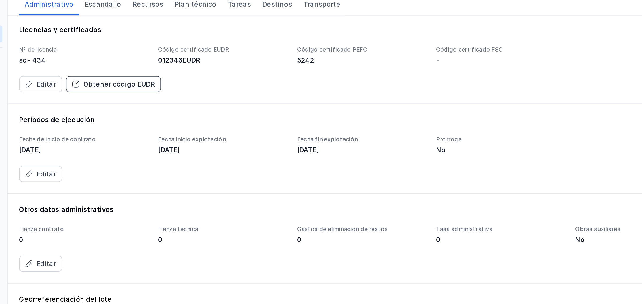
click at [159, 93] on div "Obtener código EUDR" at bounding box center [148, 92] width 40 height 5
